Goal: Task Accomplishment & Management: Complete application form

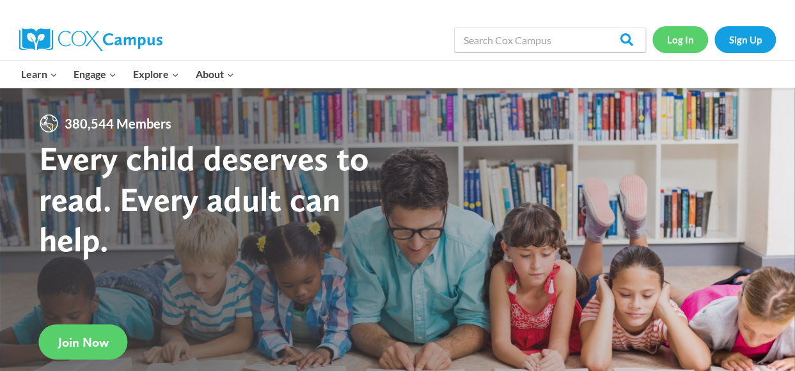
click at [684, 42] on link "Log In" at bounding box center [680, 39] width 56 height 26
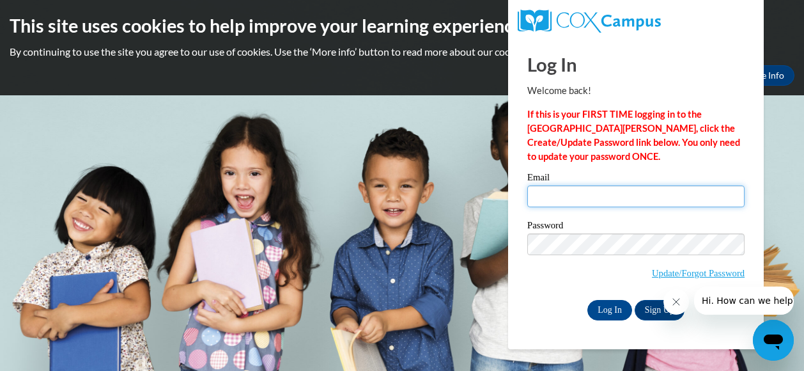
drag, startPoint x: 560, startPoint y: 190, endPoint x: 570, endPoint y: 189, distance: 10.3
click at [560, 190] on input "Email" at bounding box center [636, 196] width 217 height 22
type input "[EMAIL_ADDRESS][DOMAIN_NAME]"
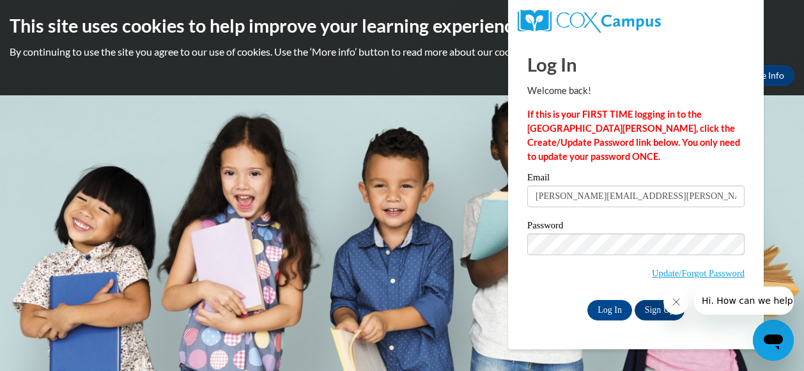
click at [671, 306] on icon "Close message from company" at bounding box center [676, 302] width 10 height 10
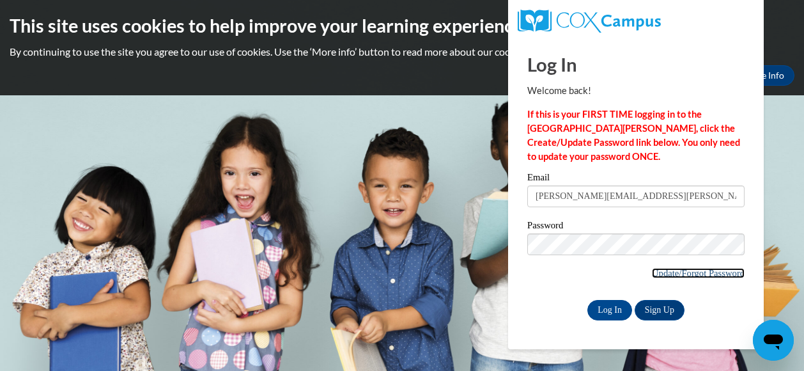
click at [713, 275] on link "Update/Forgot Password" at bounding box center [698, 273] width 93 height 10
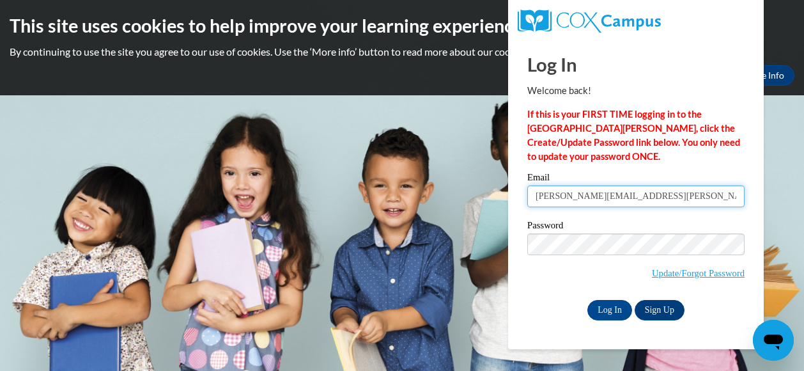
click at [662, 195] on input "[EMAIL_ADDRESS][DOMAIN_NAME]" at bounding box center [636, 196] width 217 height 22
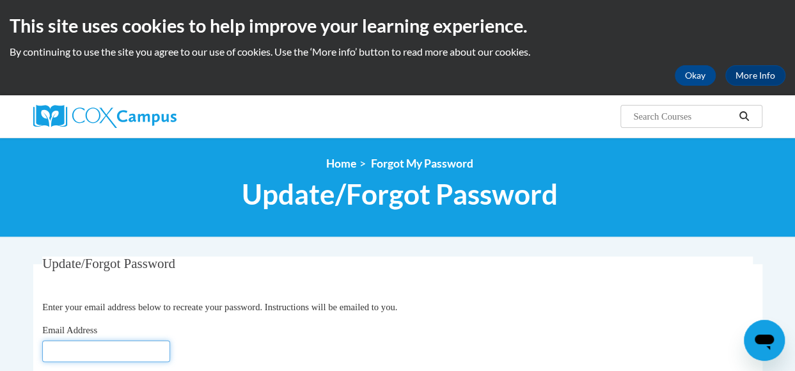
click at [149, 350] on input "Email Address" at bounding box center [106, 351] width 128 height 22
type input "[EMAIL_ADDRESS][DOMAIN_NAME]"
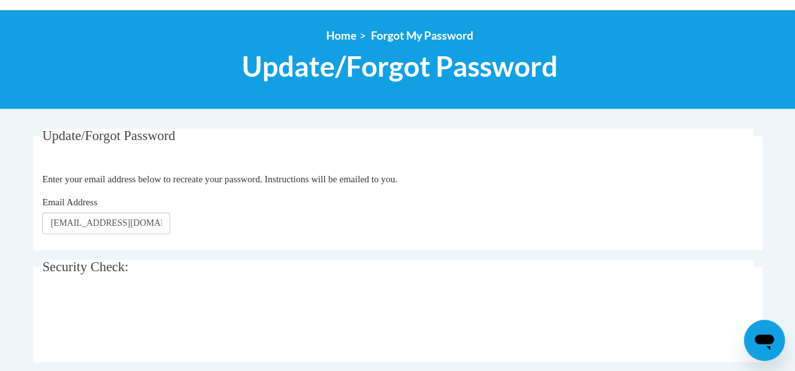
scroll to position [192, 0]
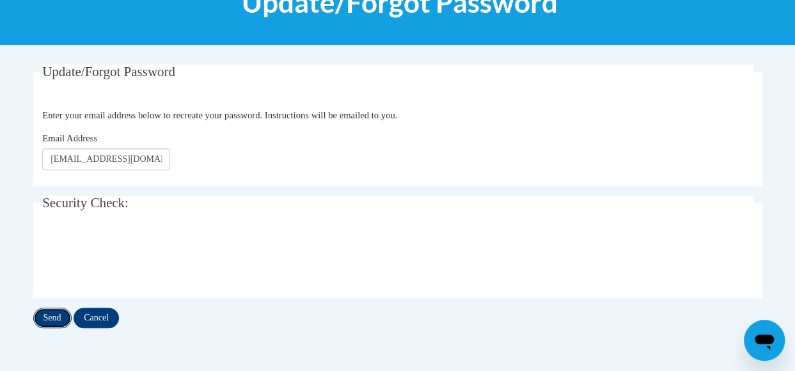
click at [52, 322] on input "Send" at bounding box center [52, 318] width 38 height 20
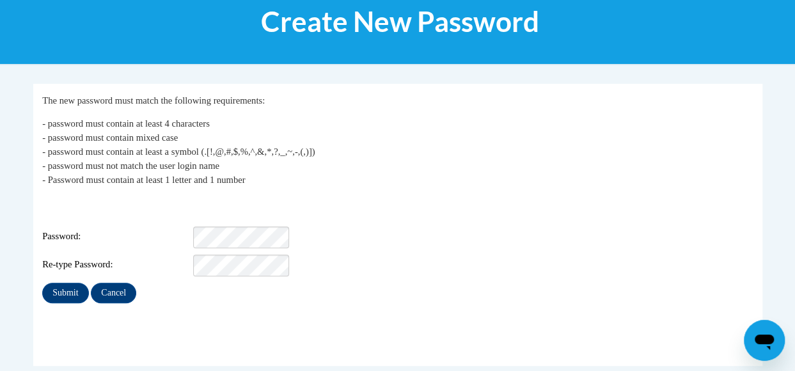
scroll to position [192, 0]
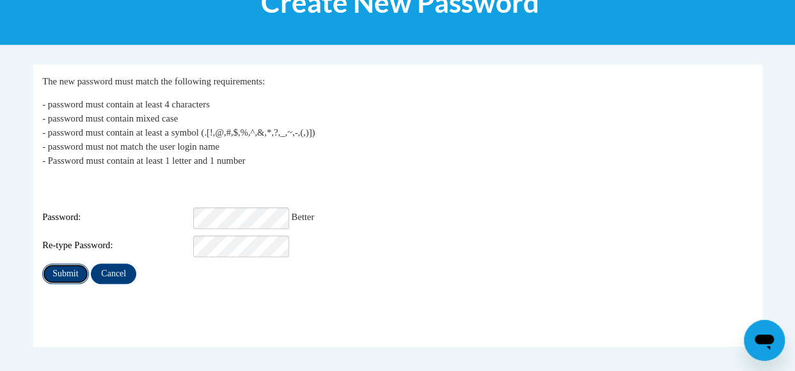
click at [56, 267] on input "Submit" at bounding box center [65, 273] width 46 height 20
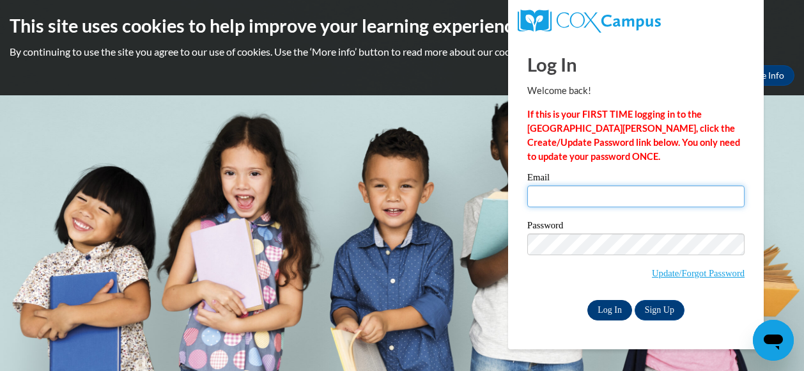
type input "holli.rodriguez@cobbk12.org"
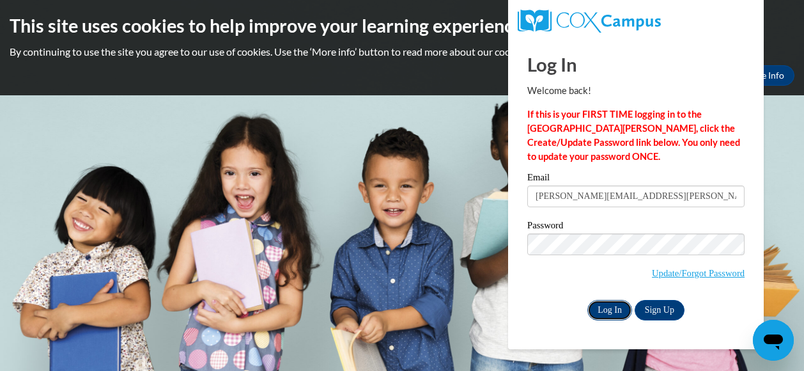
click at [621, 314] on input "Log In" at bounding box center [610, 310] width 45 height 20
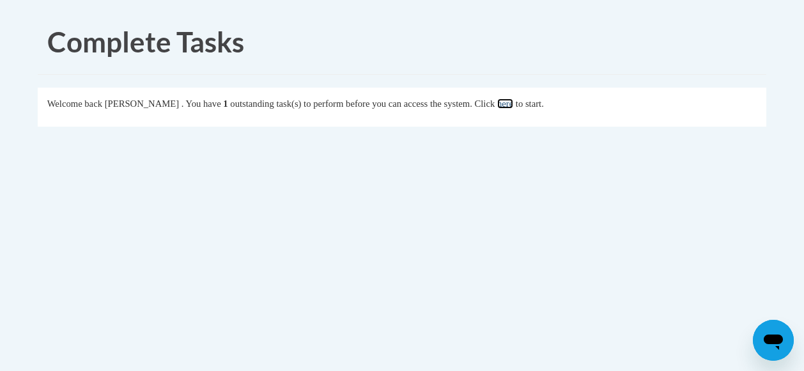
click at [513, 107] on link "here" at bounding box center [505, 103] width 16 height 10
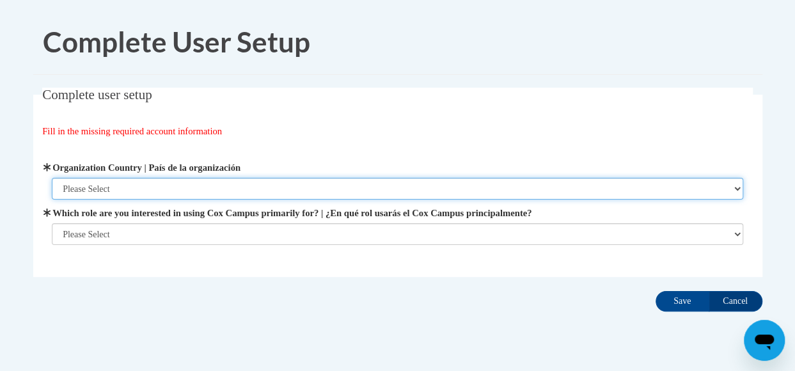
click at [168, 180] on select "Please Select United States | Estados Unidos Outside of the United States | Fue…" at bounding box center [397, 189] width 691 height 22
select select "ad49bcad-a171-4b2e-b99c-48b446064914"
click at [52, 178] on select "Please Select United States | Estados Unidos Outside of the United States | Fue…" at bounding box center [397, 189] width 691 height 22
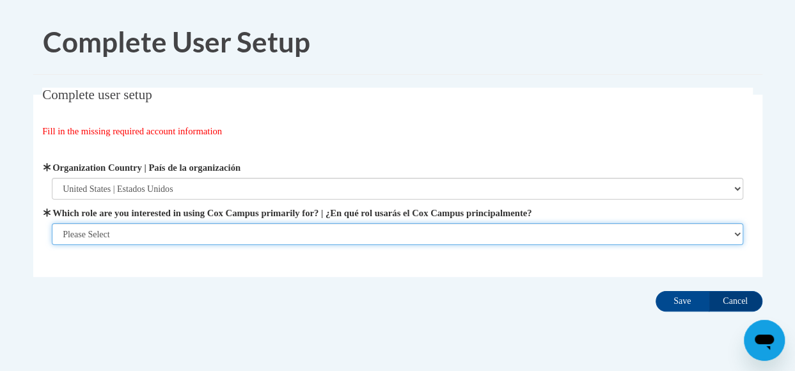
click at [160, 226] on select "Please Select College/University | Colegio/Universidad Community/Nonprofit Part…" at bounding box center [397, 234] width 691 height 22
select select "fbf2d438-af2f-41f8-98f1-81c410e29de3"
click at [52, 245] on select "Please Select College/University | Colegio/Universidad Community/Nonprofit Part…" at bounding box center [397, 234] width 691 height 22
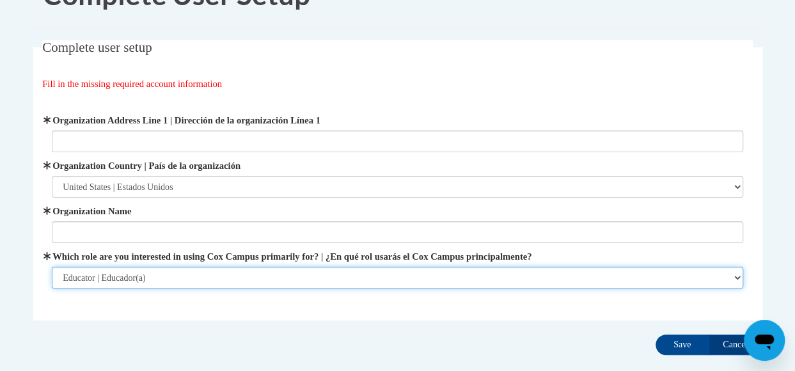
scroll to position [64, 0]
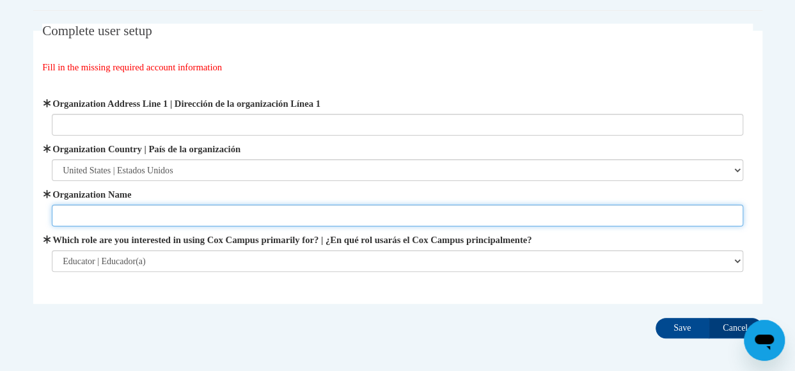
click at [167, 208] on input "Organization Name" at bounding box center [397, 216] width 691 height 22
type input "cobb county schools"
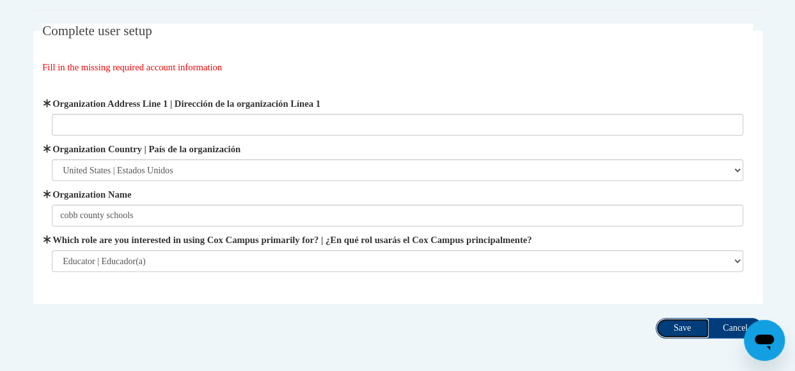
click at [679, 328] on input "Save" at bounding box center [682, 328] width 54 height 20
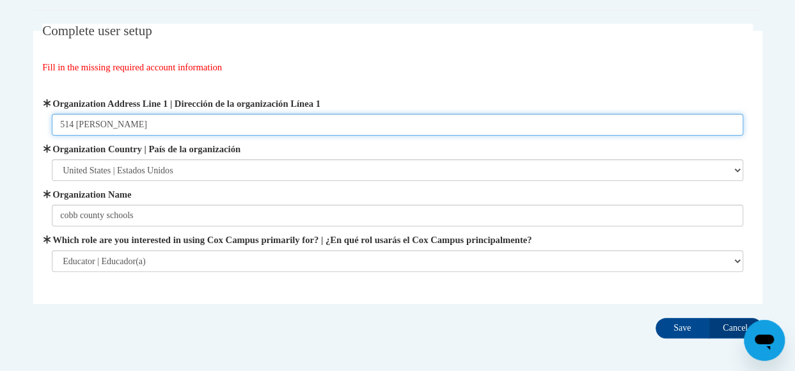
type input "514 glover sreet"
click at [655, 318] on input "Save" at bounding box center [682, 328] width 54 height 20
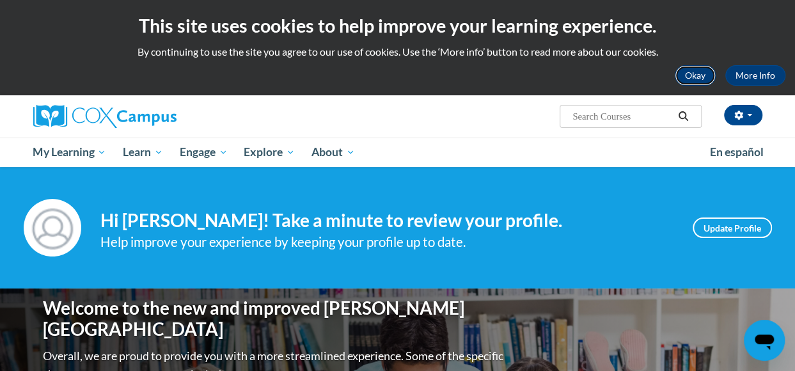
click at [703, 79] on button "Okay" at bounding box center [695, 75] width 41 height 20
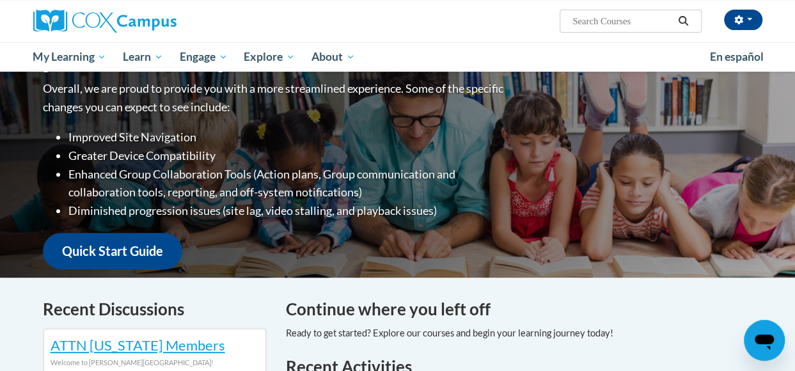
scroll to position [128, 0]
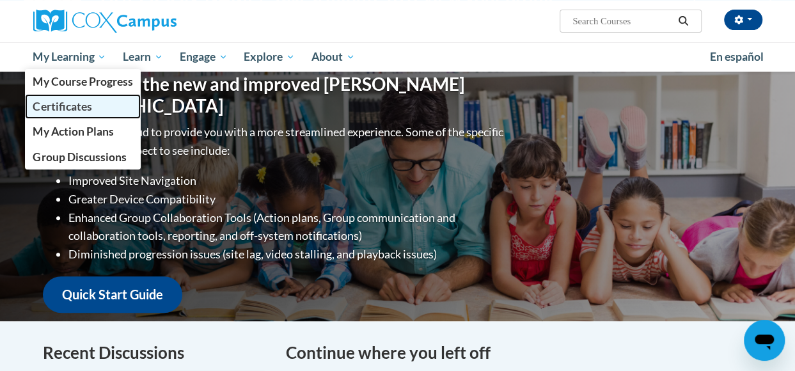
click at [78, 104] on span "Certificates" at bounding box center [62, 106] width 59 height 13
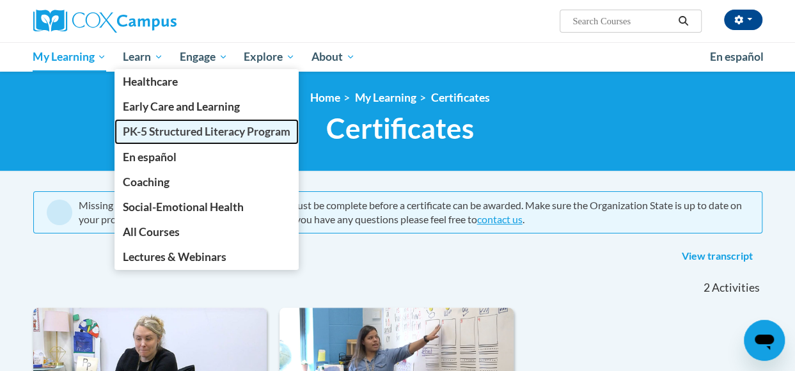
click at [155, 132] on span "PK-5 Structured Literacy Program" at bounding box center [207, 131] width 168 height 13
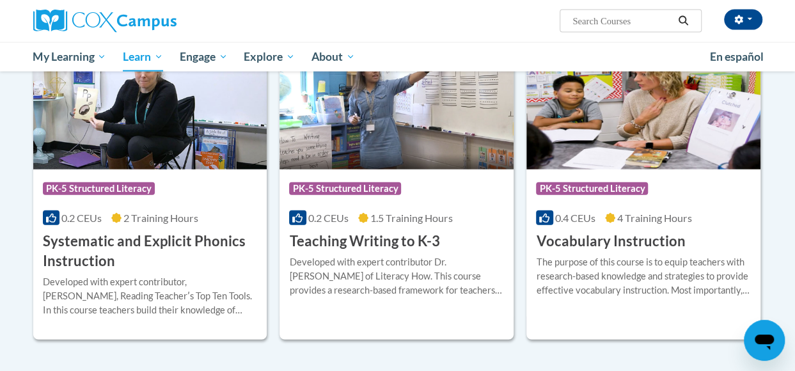
scroll to position [1427, 0]
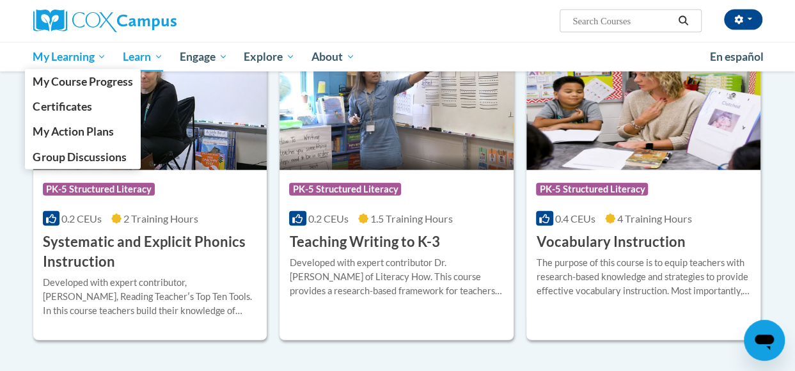
click at [84, 53] on span "My Learning" at bounding box center [70, 56] width 74 height 15
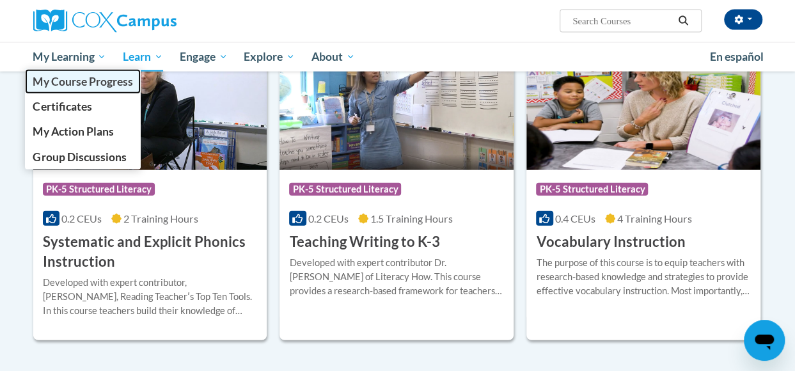
click at [79, 77] on span "My Course Progress" at bounding box center [83, 81] width 100 height 13
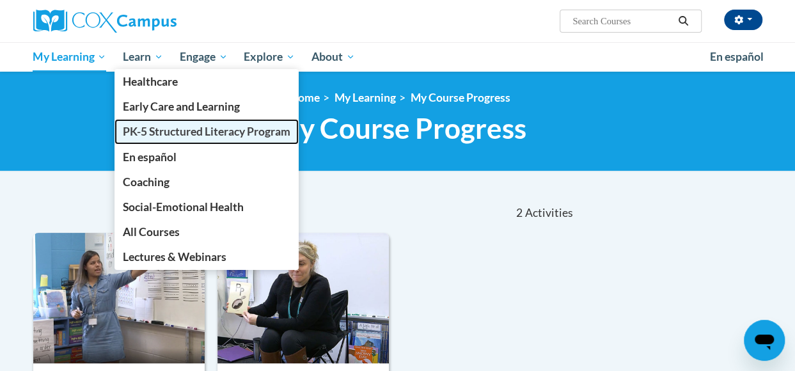
click at [141, 132] on span "PK-5 Structured Literacy Program" at bounding box center [207, 131] width 168 height 13
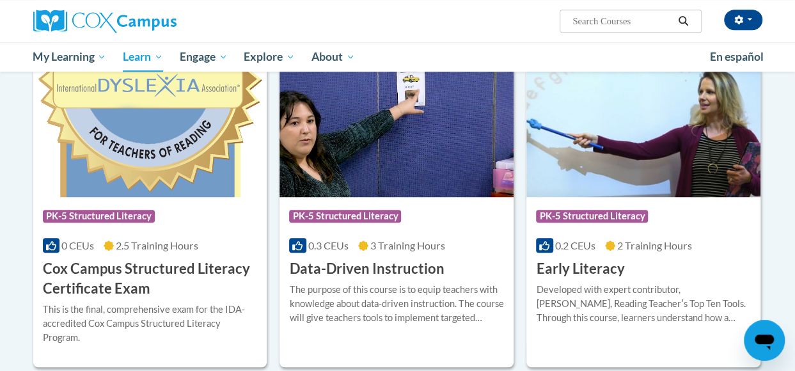
scroll to position [448, 0]
